Goal: Transaction & Acquisition: Download file/media

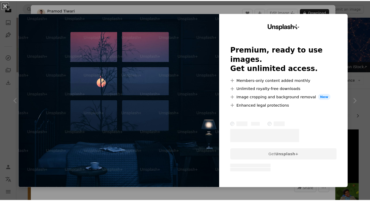
scroll to position [2898, 0]
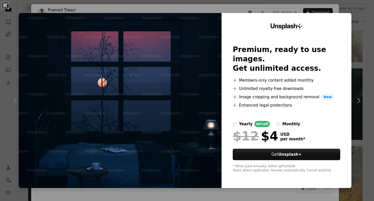
click at [7, 5] on button "An X shape" at bounding box center [5, 5] width 6 height 6
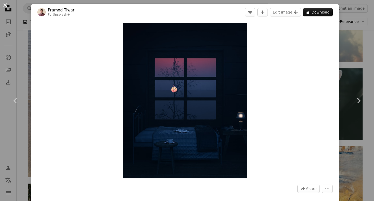
click at [5, 4] on button "An X shape" at bounding box center [5, 5] width 6 height 6
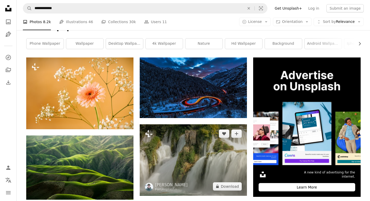
scroll to position [104, 0]
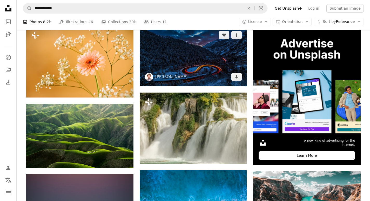
click at [206, 77] on img at bounding box center [193, 56] width 107 height 60
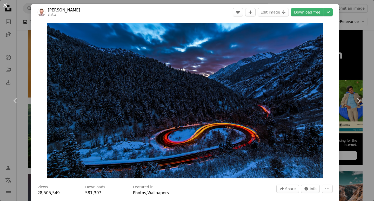
click at [4, 5] on button "An X shape" at bounding box center [5, 5] width 6 height 6
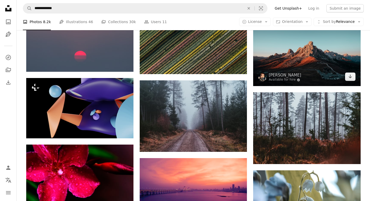
scroll to position [780, 0]
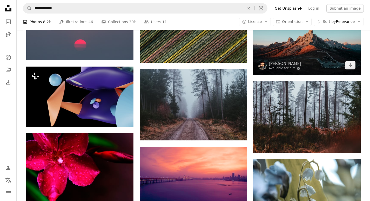
click at [291, 50] on img at bounding box center [306, 38] width 107 height 71
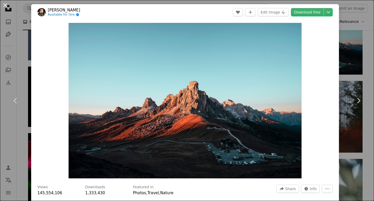
click at [7, 7] on button "An X shape" at bounding box center [5, 5] width 6 height 6
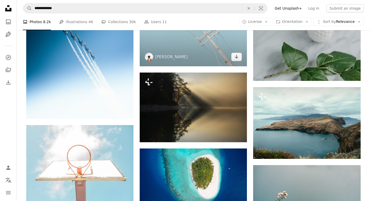
scroll to position [1352, 0]
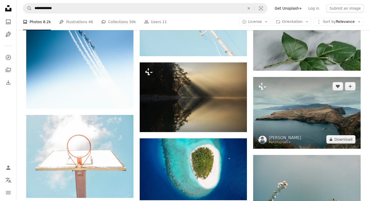
click at [309, 128] on img at bounding box center [306, 112] width 107 height 71
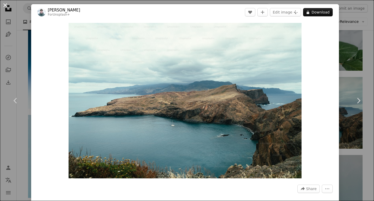
click at [5, 6] on button "An X shape" at bounding box center [5, 5] width 6 height 6
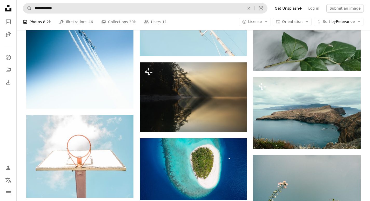
scroll to position [1248, 0]
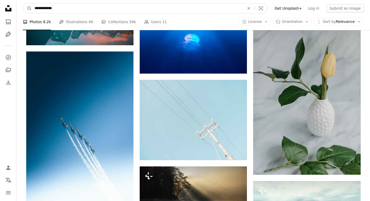
click at [68, 10] on input "**********" at bounding box center [137, 8] width 211 height 10
drag, startPoint x: 66, startPoint y: 8, endPoint x: 9, endPoint y: 9, distance: 56.7
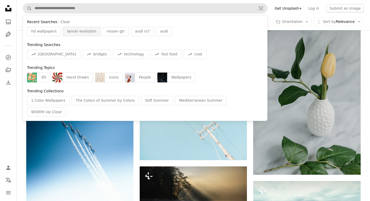
click at [80, 30] on span "lancer evolution" at bounding box center [81, 31] width 29 height 5
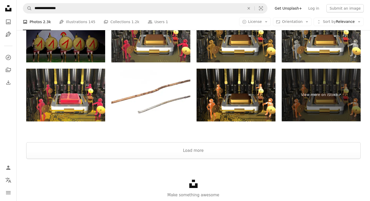
scroll to position [1006, 0]
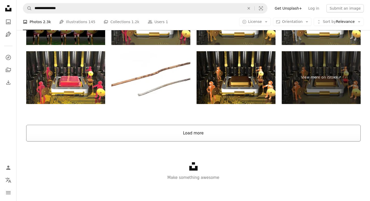
click at [200, 134] on button "Load more" at bounding box center [193, 133] width 335 height 17
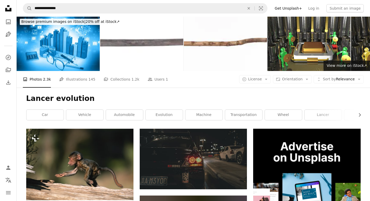
scroll to position [0, 0]
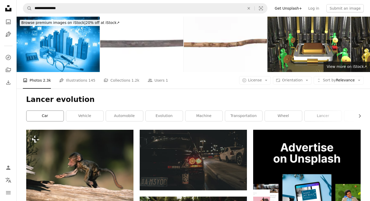
click at [52, 120] on link "car" at bounding box center [45, 116] width 37 height 10
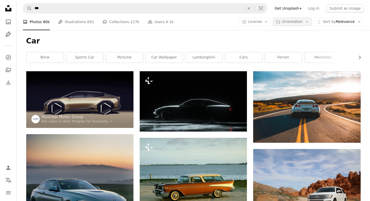
click at [299, 23] on span "Orientation" at bounding box center [292, 21] width 21 height 4
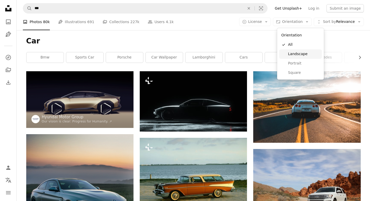
click at [298, 54] on span "Landscape" at bounding box center [304, 53] width 32 height 5
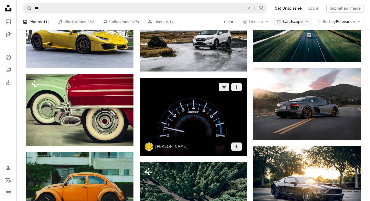
scroll to position [468, 0]
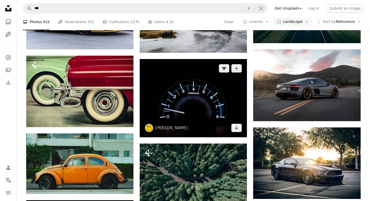
click at [182, 92] on img at bounding box center [193, 98] width 107 height 78
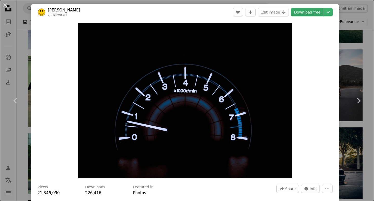
click at [303, 11] on link "Download free" at bounding box center [307, 12] width 33 height 8
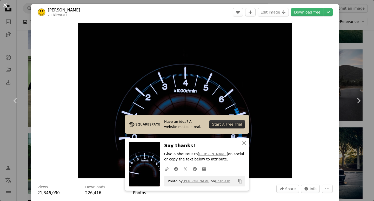
click at [6, 7] on button "An X shape" at bounding box center [5, 5] width 6 height 6
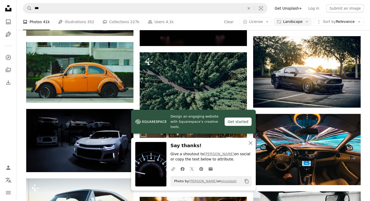
scroll to position [572, 0]
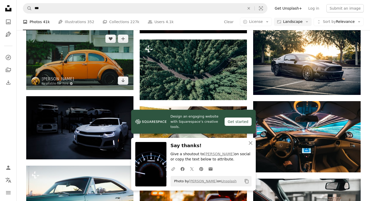
click at [101, 74] on img at bounding box center [79, 59] width 107 height 60
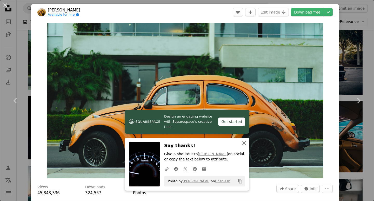
click at [243, 143] on icon "button" at bounding box center [245, 143] width 4 height 4
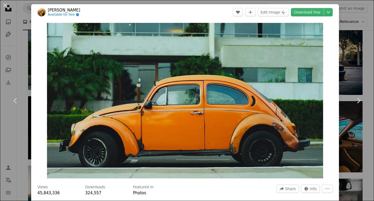
click at [5, 5] on button "An X shape" at bounding box center [5, 5] width 6 height 6
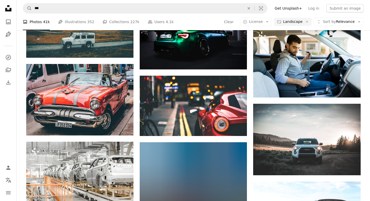
scroll to position [2704, 0]
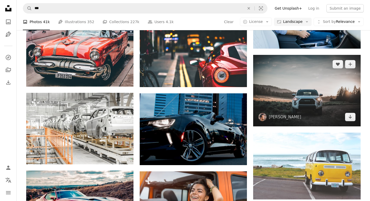
click at [298, 95] on img at bounding box center [306, 90] width 107 height 71
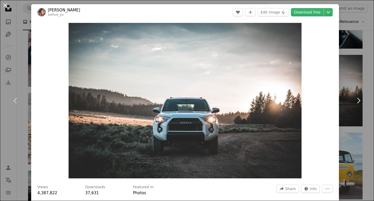
click at [4, 5] on button "An X shape" at bounding box center [5, 5] width 6 height 6
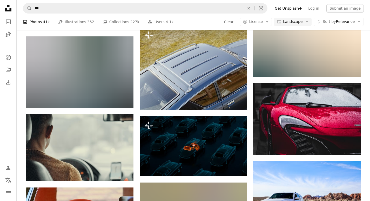
scroll to position [3743, 0]
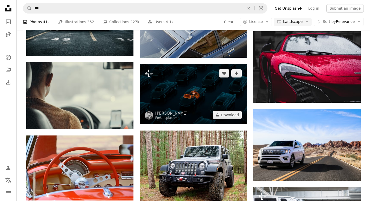
click at [199, 96] on img at bounding box center [193, 94] width 107 height 60
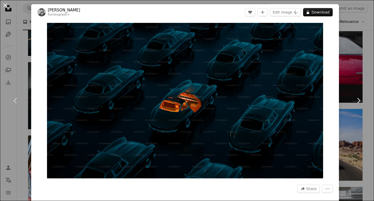
click at [4, 4] on button "An X shape" at bounding box center [5, 5] width 6 height 6
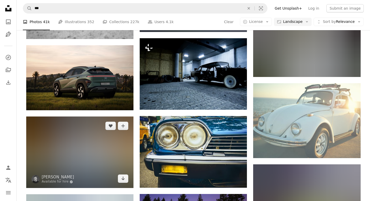
scroll to position [4003, 0]
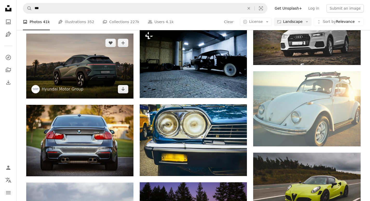
click at [93, 59] on img at bounding box center [79, 66] width 107 height 65
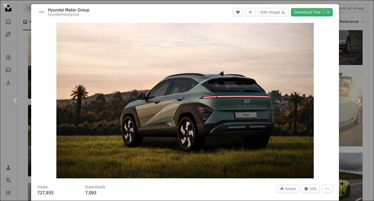
click at [4, 5] on button "An X shape" at bounding box center [5, 5] width 6 height 6
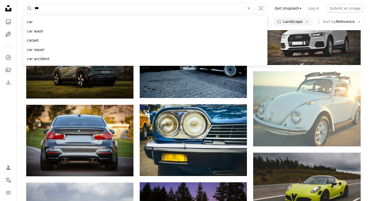
drag, startPoint x: 54, startPoint y: 8, endPoint x: 13, endPoint y: 12, distance: 40.8
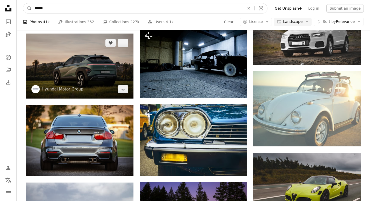
type input "******"
click at [23, 3] on button "A magnifying glass" at bounding box center [27, 8] width 9 height 10
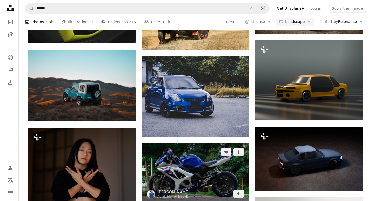
scroll to position [312, 0]
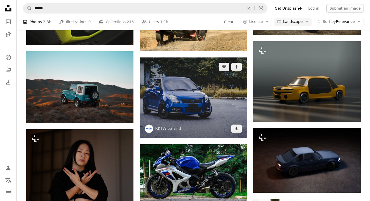
click at [182, 100] on img at bounding box center [193, 97] width 107 height 81
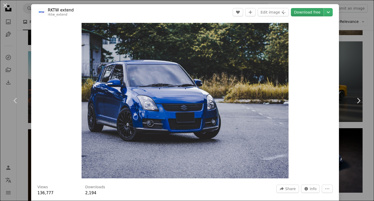
click at [304, 14] on link "Download free" at bounding box center [307, 12] width 33 height 8
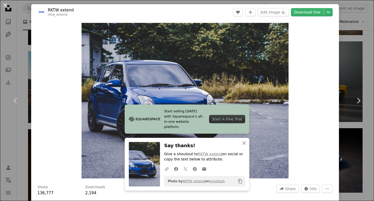
click at [5, 4] on button "An X shape" at bounding box center [5, 5] width 6 height 6
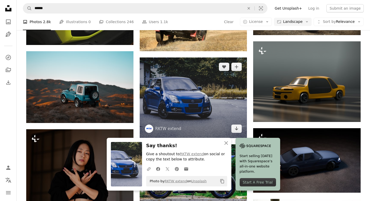
click at [197, 94] on img at bounding box center [193, 97] width 107 height 81
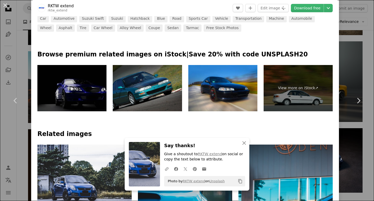
scroll to position [260, 0]
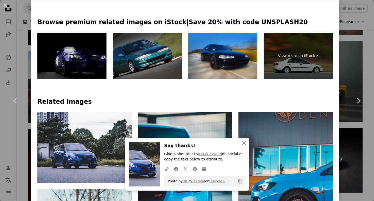
click at [243, 143] on icon "button" at bounding box center [245, 143] width 4 height 4
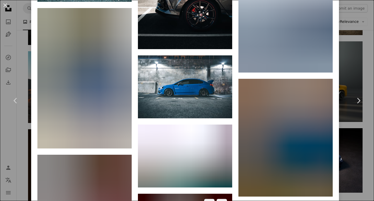
scroll to position [676, 0]
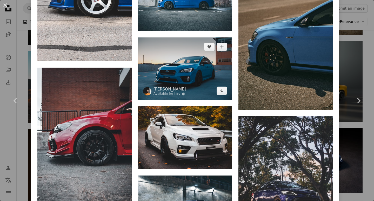
click at [197, 53] on img at bounding box center [185, 68] width 94 height 63
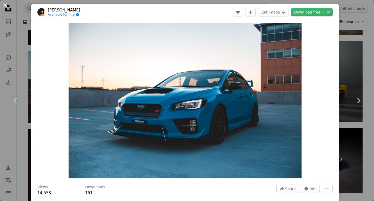
click at [6, 6] on button "An X shape" at bounding box center [5, 5] width 6 height 6
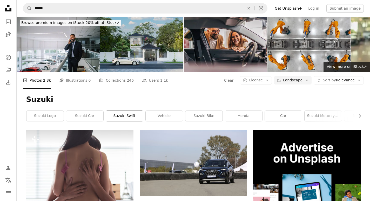
click at [125, 114] on link "suzuki swift" at bounding box center [124, 116] width 37 height 10
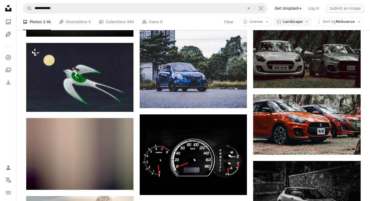
scroll to position [260, 0]
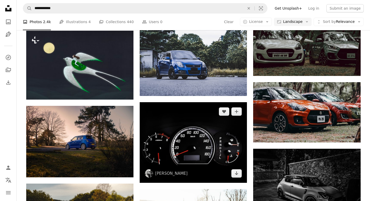
click at [203, 141] on img at bounding box center [193, 142] width 107 height 81
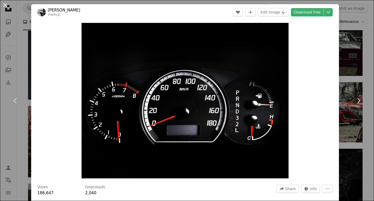
click at [6, 6] on button "An X shape" at bounding box center [5, 5] width 6 height 6
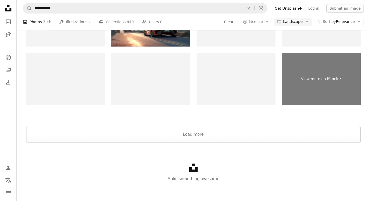
scroll to position [787, 0]
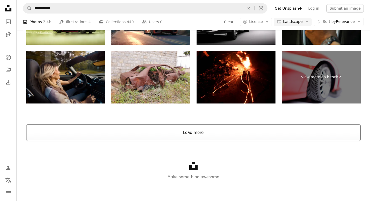
click at [202, 133] on button "Load more" at bounding box center [193, 132] width 335 height 17
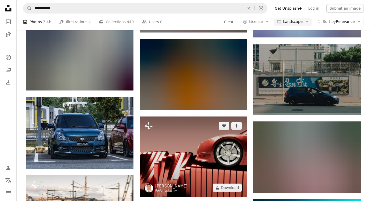
scroll to position [1865, 0]
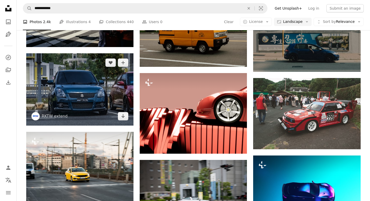
click at [90, 79] on img at bounding box center [79, 89] width 107 height 72
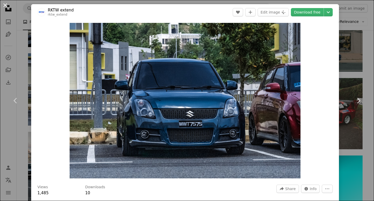
click at [7, 4] on button "An X shape" at bounding box center [5, 5] width 6 height 6
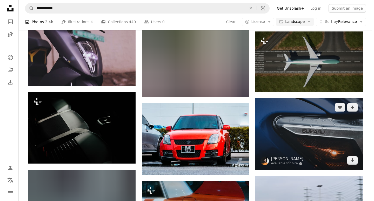
scroll to position [2957, 0]
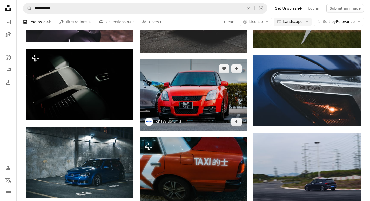
click at [193, 94] on img at bounding box center [193, 95] width 107 height 72
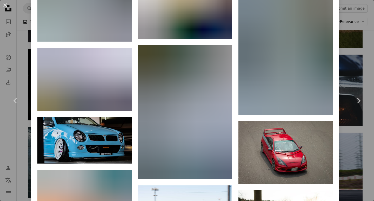
scroll to position [728, 0]
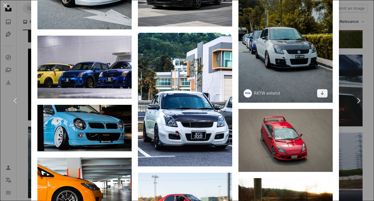
click at [255, 43] on img at bounding box center [286, 40] width 94 height 126
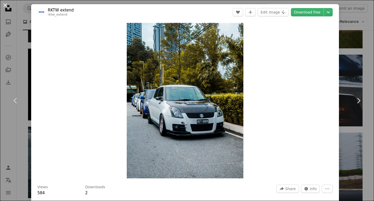
click at [3, 4] on button "An X shape" at bounding box center [5, 5] width 6 height 6
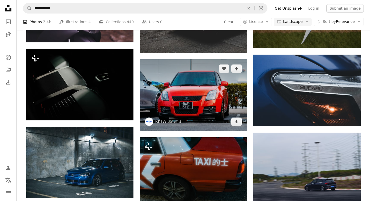
click at [220, 83] on img at bounding box center [193, 95] width 107 height 72
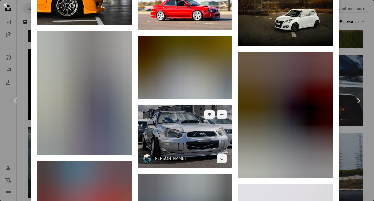
scroll to position [936, 0]
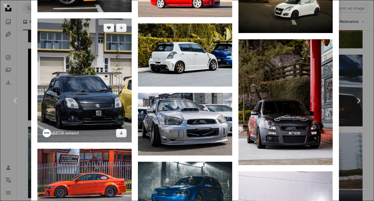
click at [81, 80] on img at bounding box center [84, 80] width 94 height 124
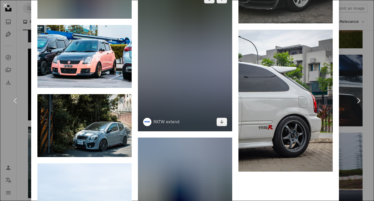
scroll to position [1716, 0]
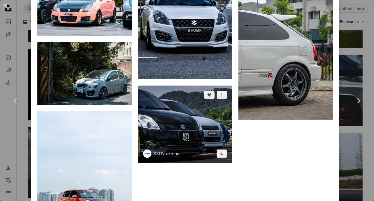
click at [195, 110] on img at bounding box center [185, 124] width 94 height 77
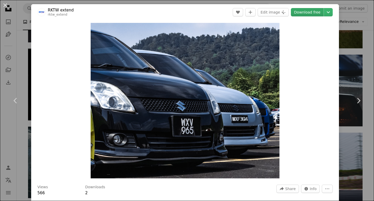
click at [303, 14] on link "Download free" at bounding box center [307, 12] width 33 height 8
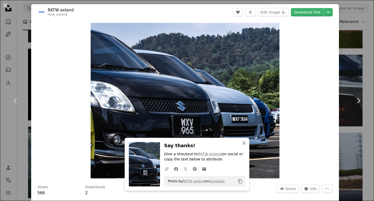
click at [5, 5] on button "An X shape" at bounding box center [5, 5] width 6 height 6
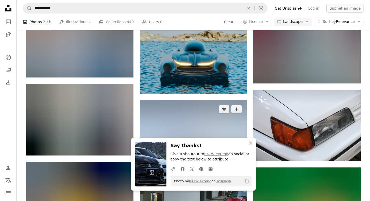
scroll to position [3165, 0]
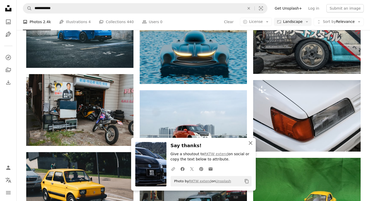
click at [250, 142] on icon "button" at bounding box center [251, 143] width 4 height 4
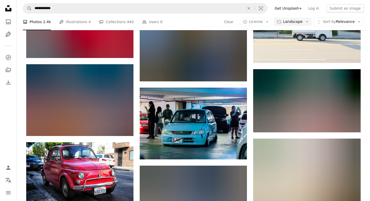
scroll to position [5452, 0]
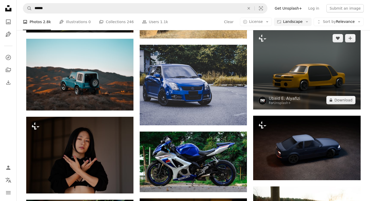
scroll to position [312, 0]
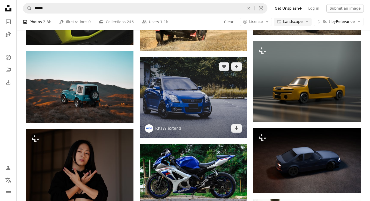
click at [183, 94] on img at bounding box center [193, 97] width 107 height 81
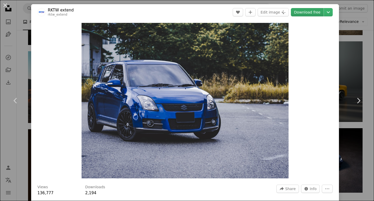
click at [303, 10] on link "Download free" at bounding box center [307, 12] width 33 height 8
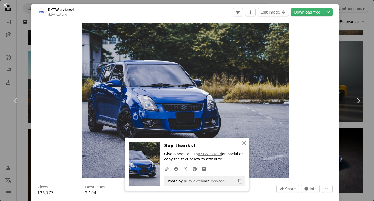
click at [5, 3] on button "An X shape" at bounding box center [5, 5] width 6 height 6
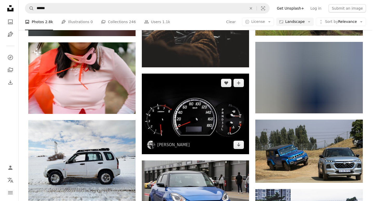
scroll to position [780, 0]
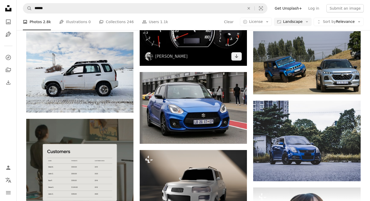
click at [199, 45] on img at bounding box center [193, 25] width 107 height 81
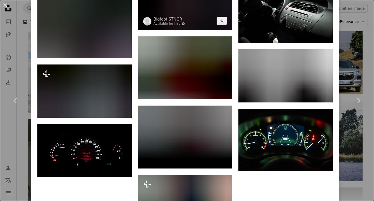
scroll to position [1829, 0]
